Goal: Find specific page/section: Find specific page/section

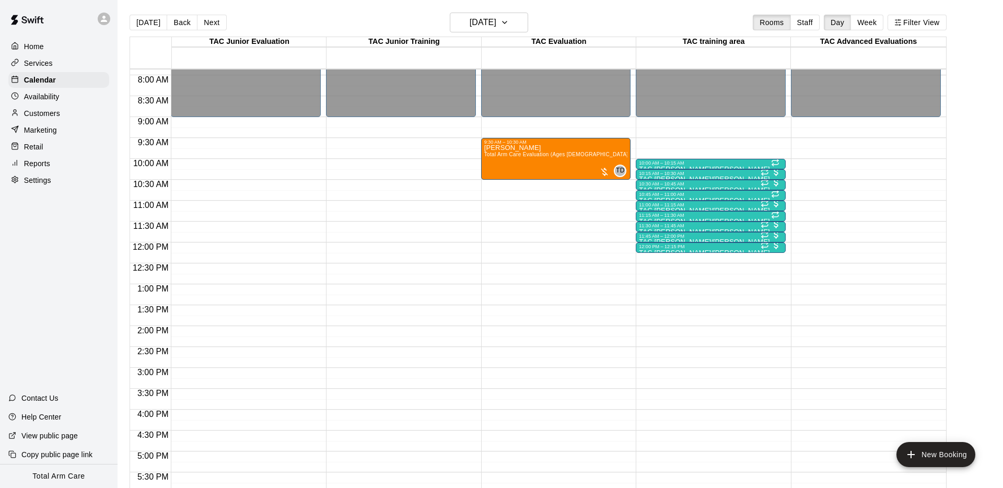
scroll to position [329, 0]
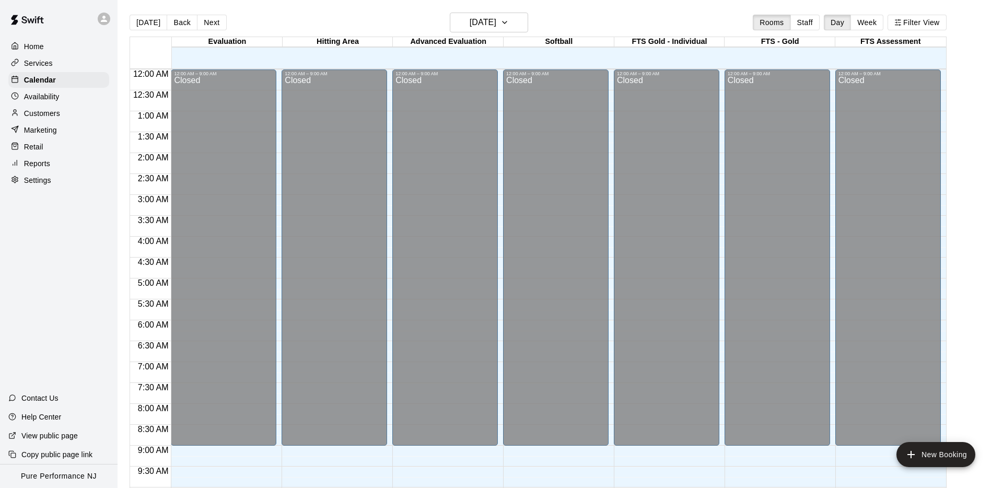
scroll to position [542, 0]
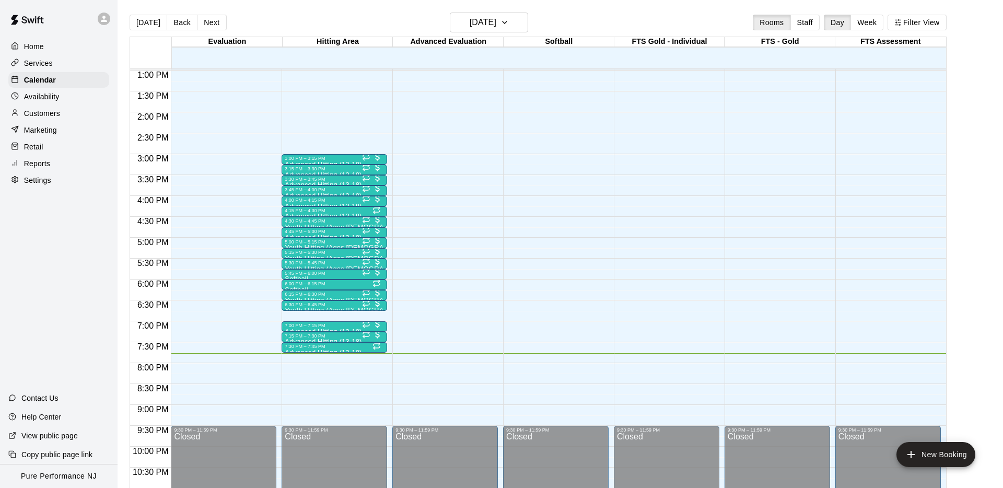
click at [54, 100] on p "Availability" at bounding box center [42, 96] width 36 height 10
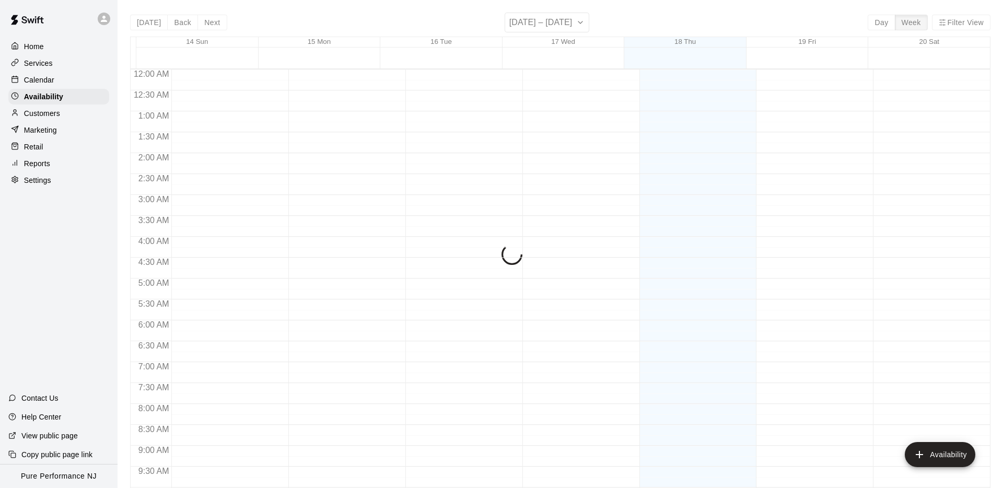
scroll to position [573, 0]
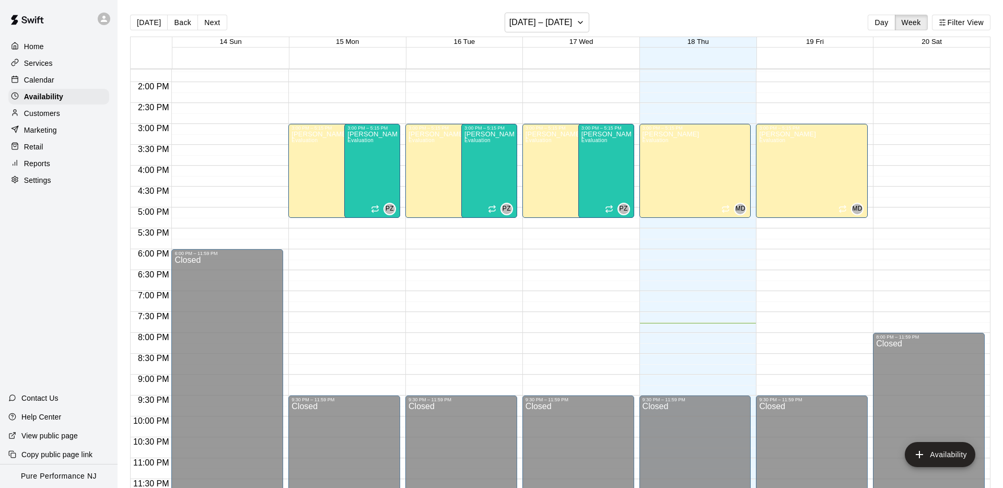
click at [40, 80] on p "Calendar" at bounding box center [39, 80] width 30 height 10
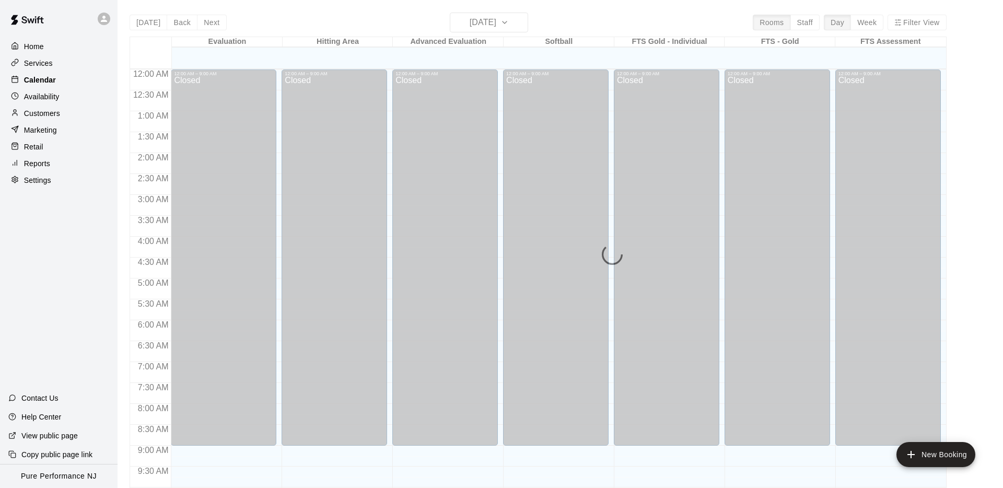
scroll to position [541, 0]
